Goal: Information Seeking & Learning: Learn about a topic

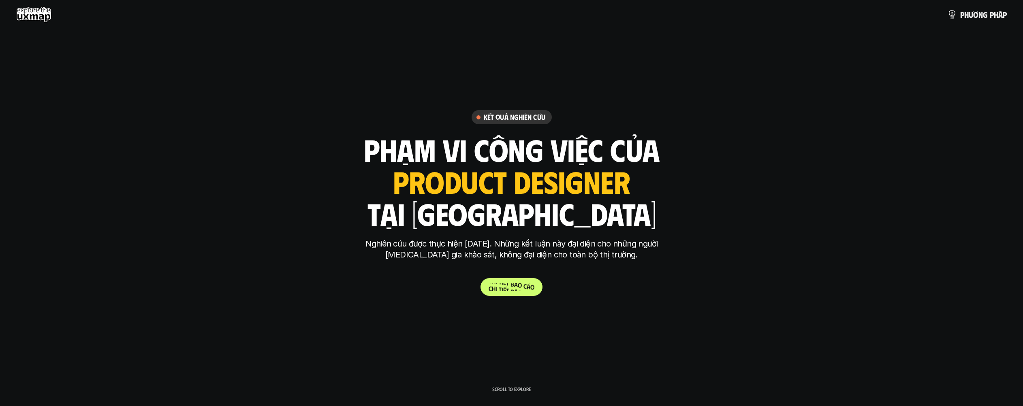
click at [520, 289] on p "C h i t i ế t b á o c á o" at bounding box center [511, 287] width 46 height 8
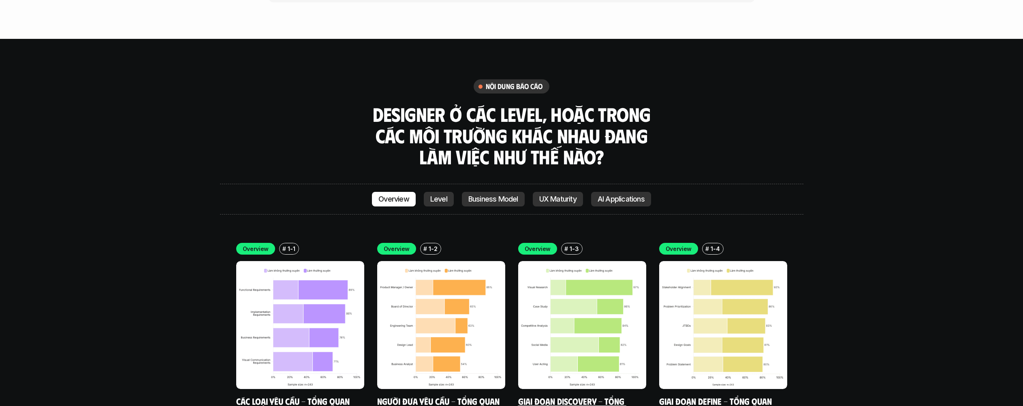
scroll to position [2298, 0]
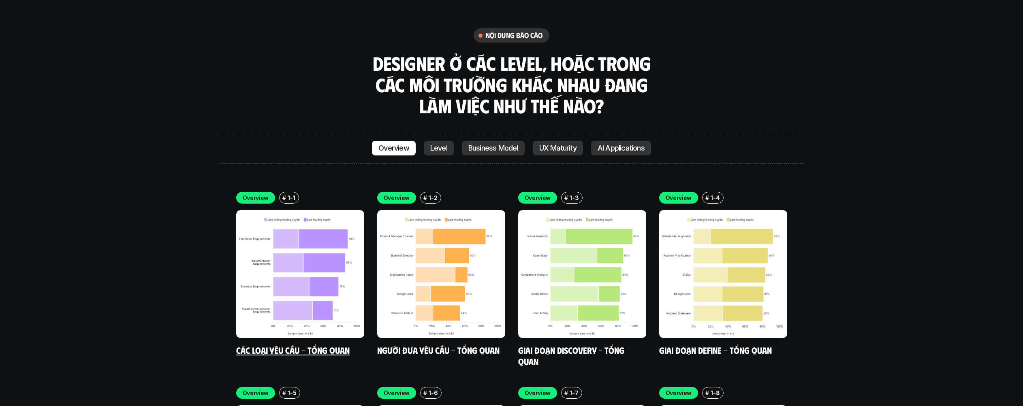
click at [307, 210] on img at bounding box center [300, 274] width 128 height 128
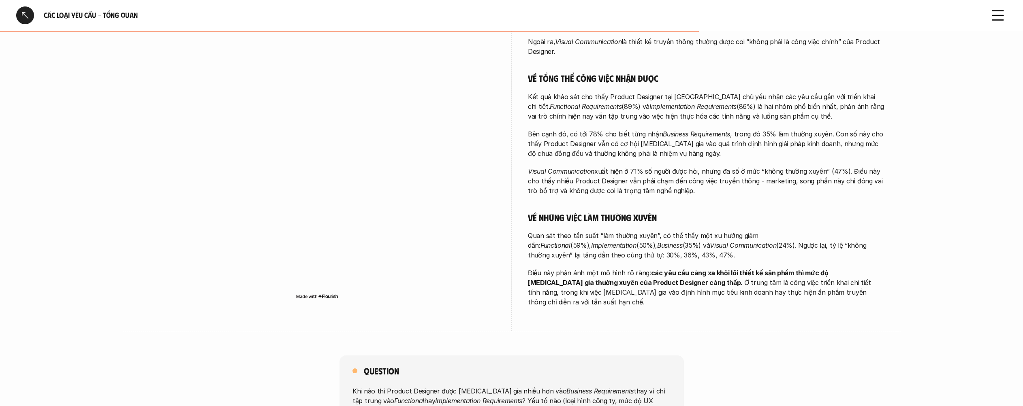
scroll to position [423, 0]
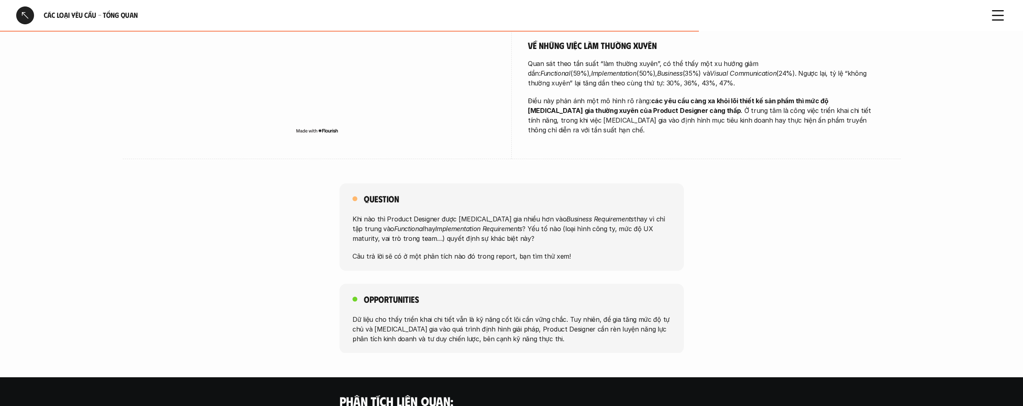
click at [26, 13] on div at bounding box center [25, 15] width 18 height 18
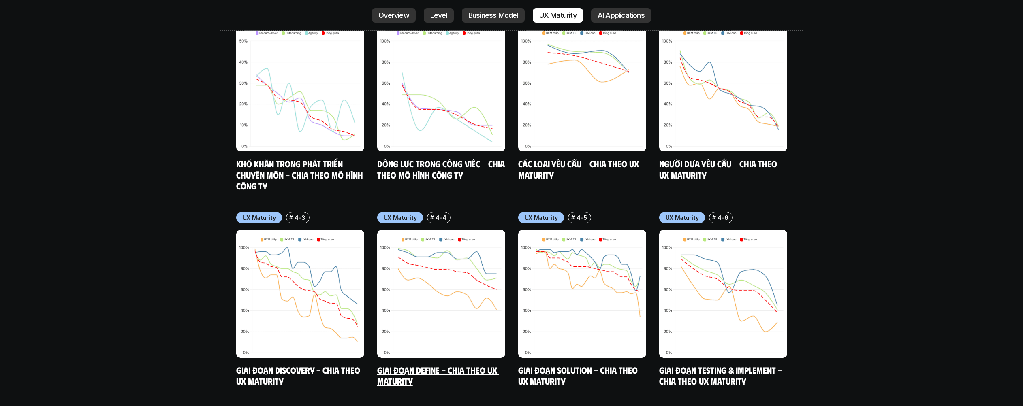
scroll to position [3772, 0]
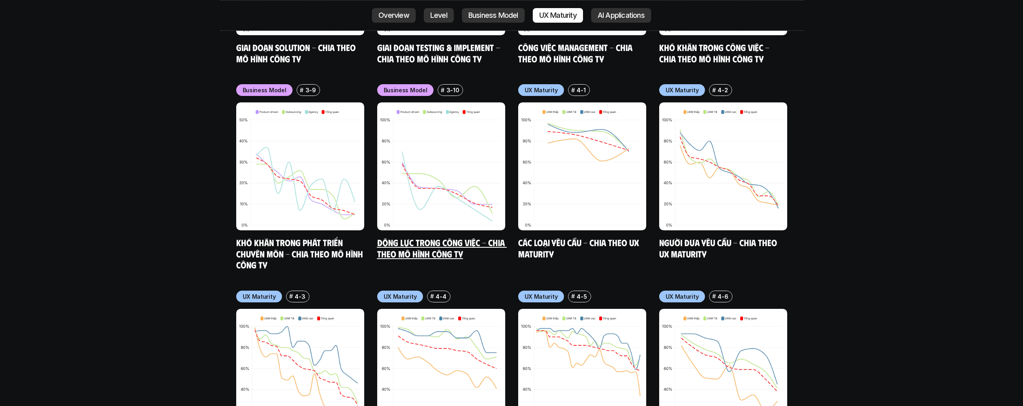
click at [456, 146] on img at bounding box center [441, 166] width 128 height 128
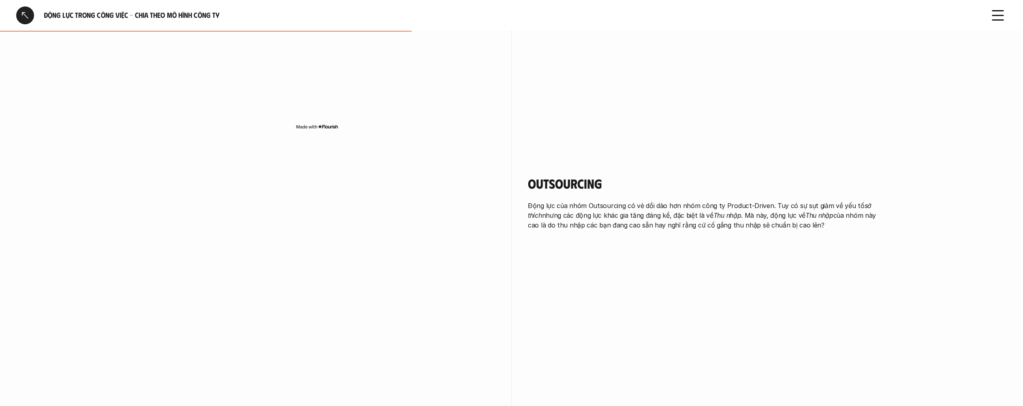
scroll to position [708, 0]
